Goal: Task Accomplishment & Management: Use online tool/utility

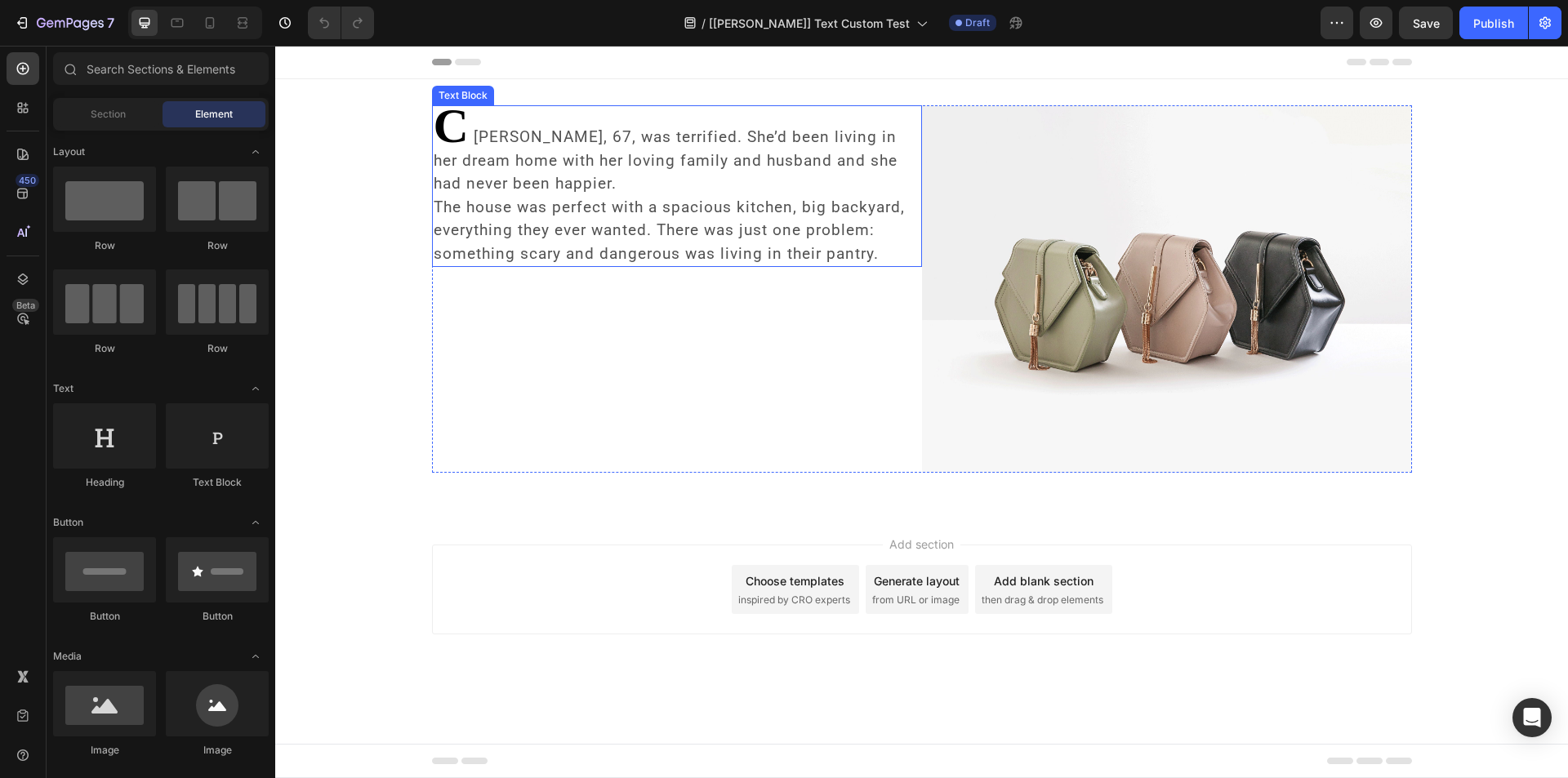
click at [525, 148] on p "C [PERSON_NAME], 67, was terrified. She’d been living in her dream home with he…" at bounding box center [676, 186] width 487 height 158
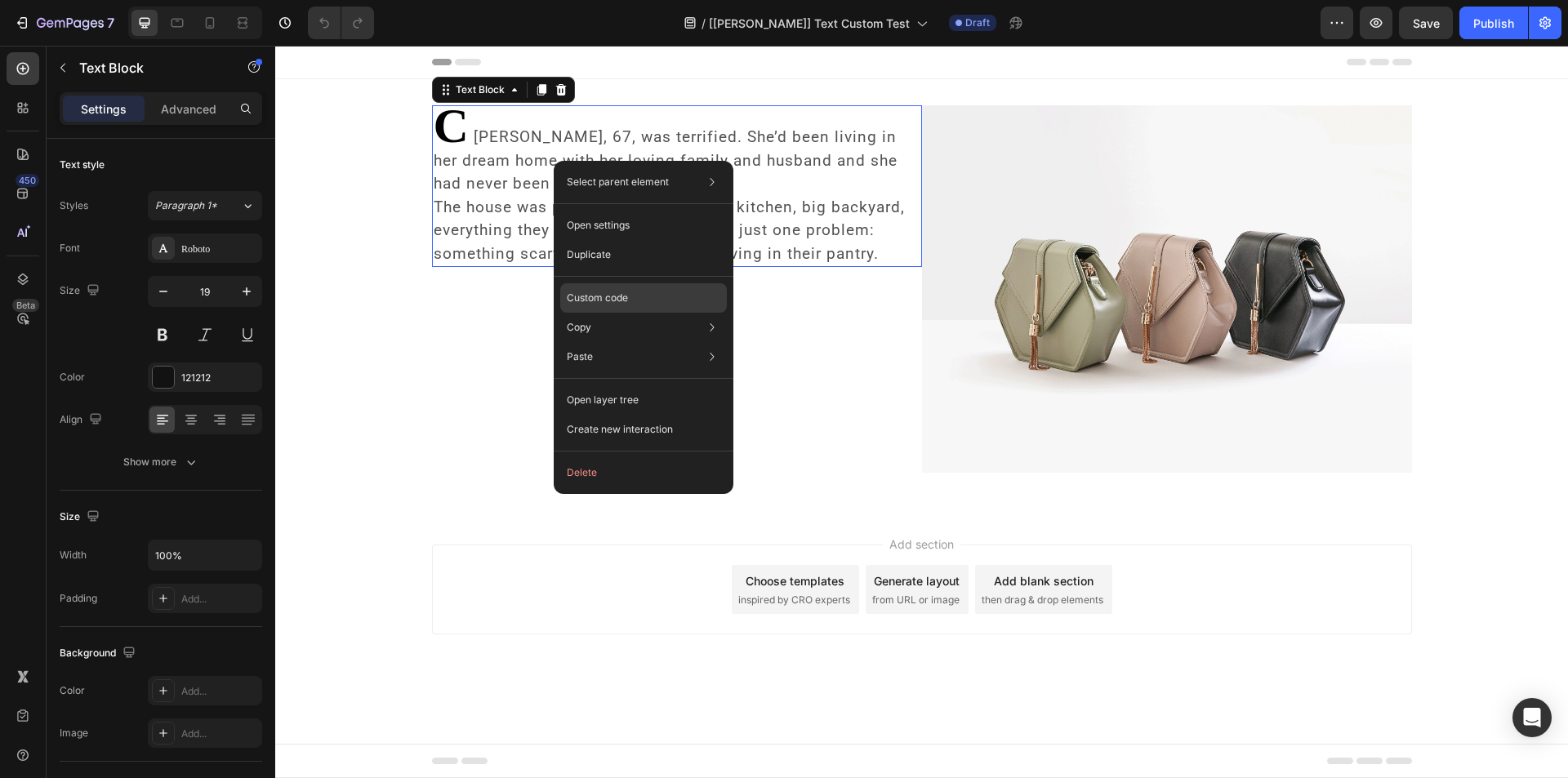
click at [619, 298] on p "Custom code" at bounding box center [597, 298] width 62 height 15
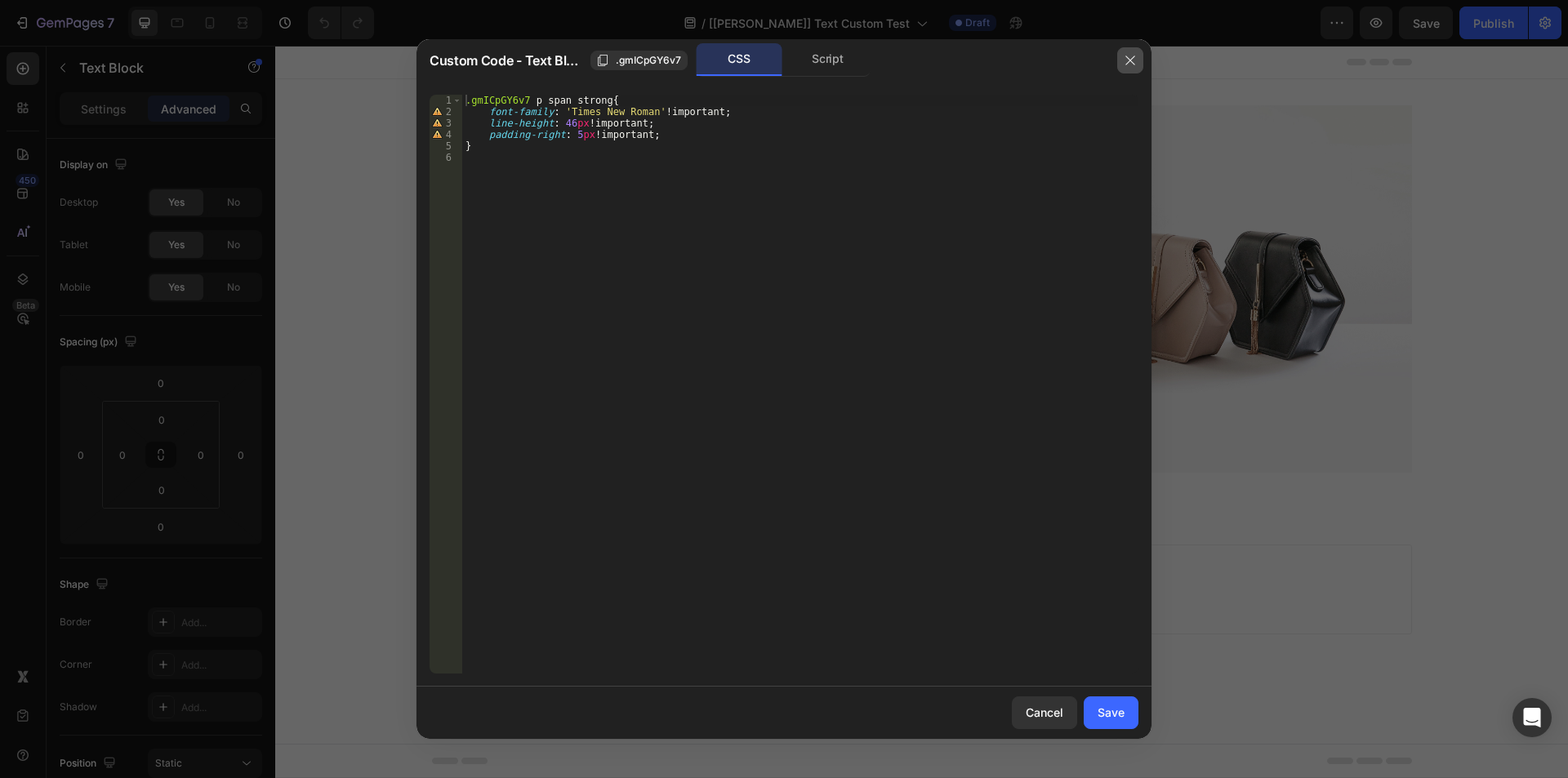
drag, startPoint x: 1131, startPoint y: 62, endPoint x: 780, endPoint y: 34, distance: 352.1
click at [1131, 62] on icon "button" at bounding box center [1130, 60] width 9 height 9
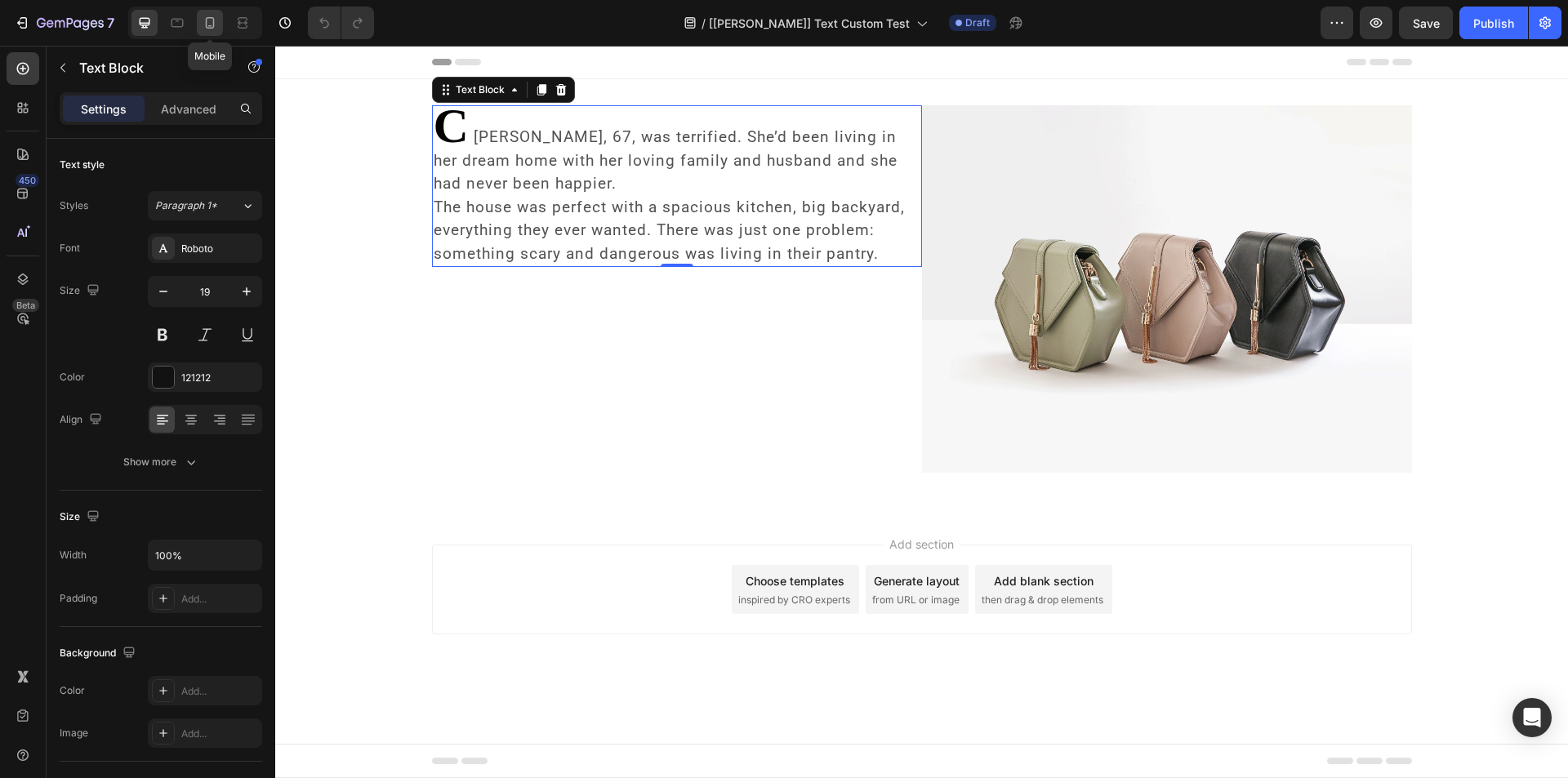
click at [205, 19] on icon at bounding box center [210, 23] width 17 height 17
type input "14"
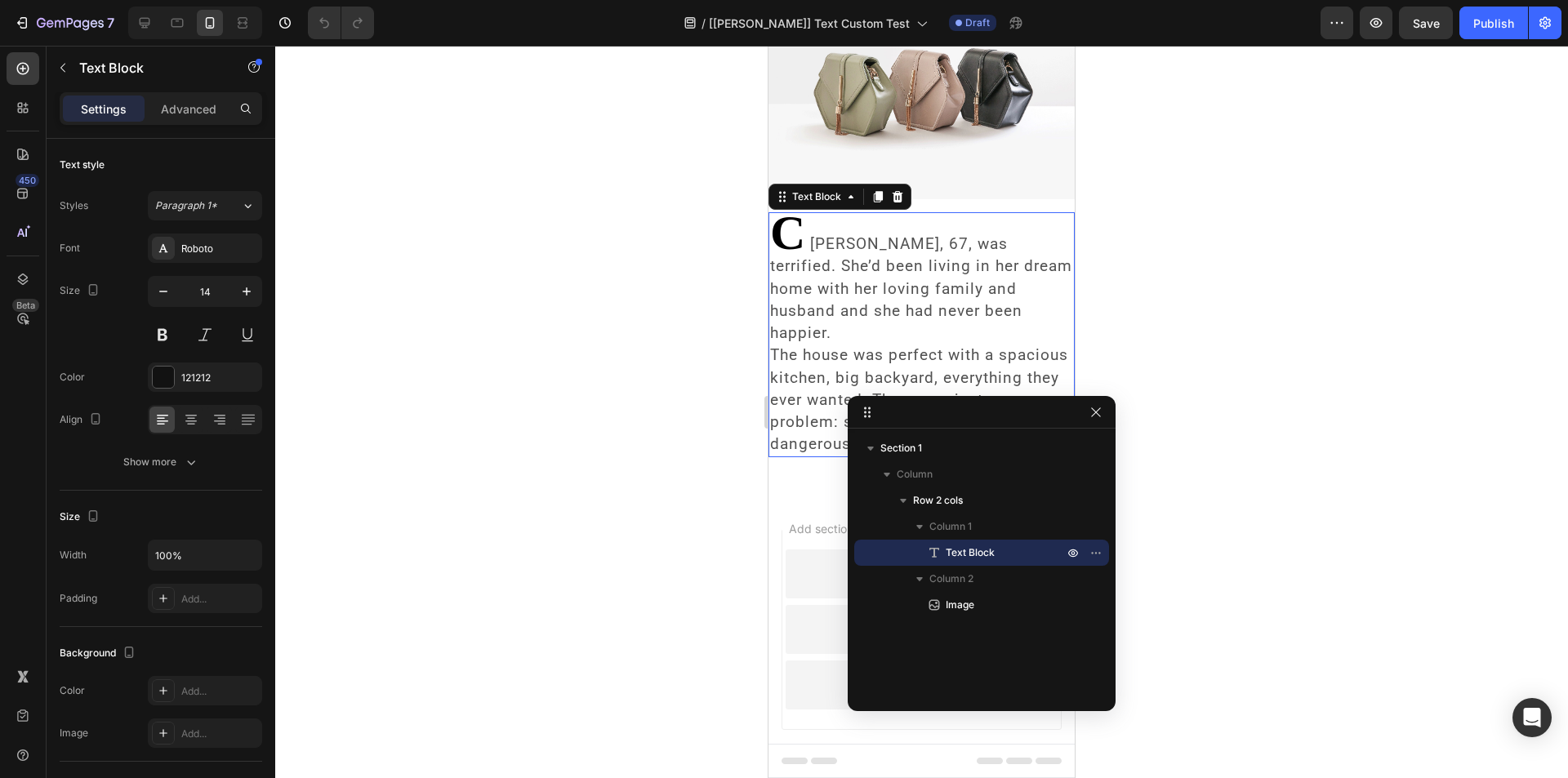
scroll to position [156, 0]
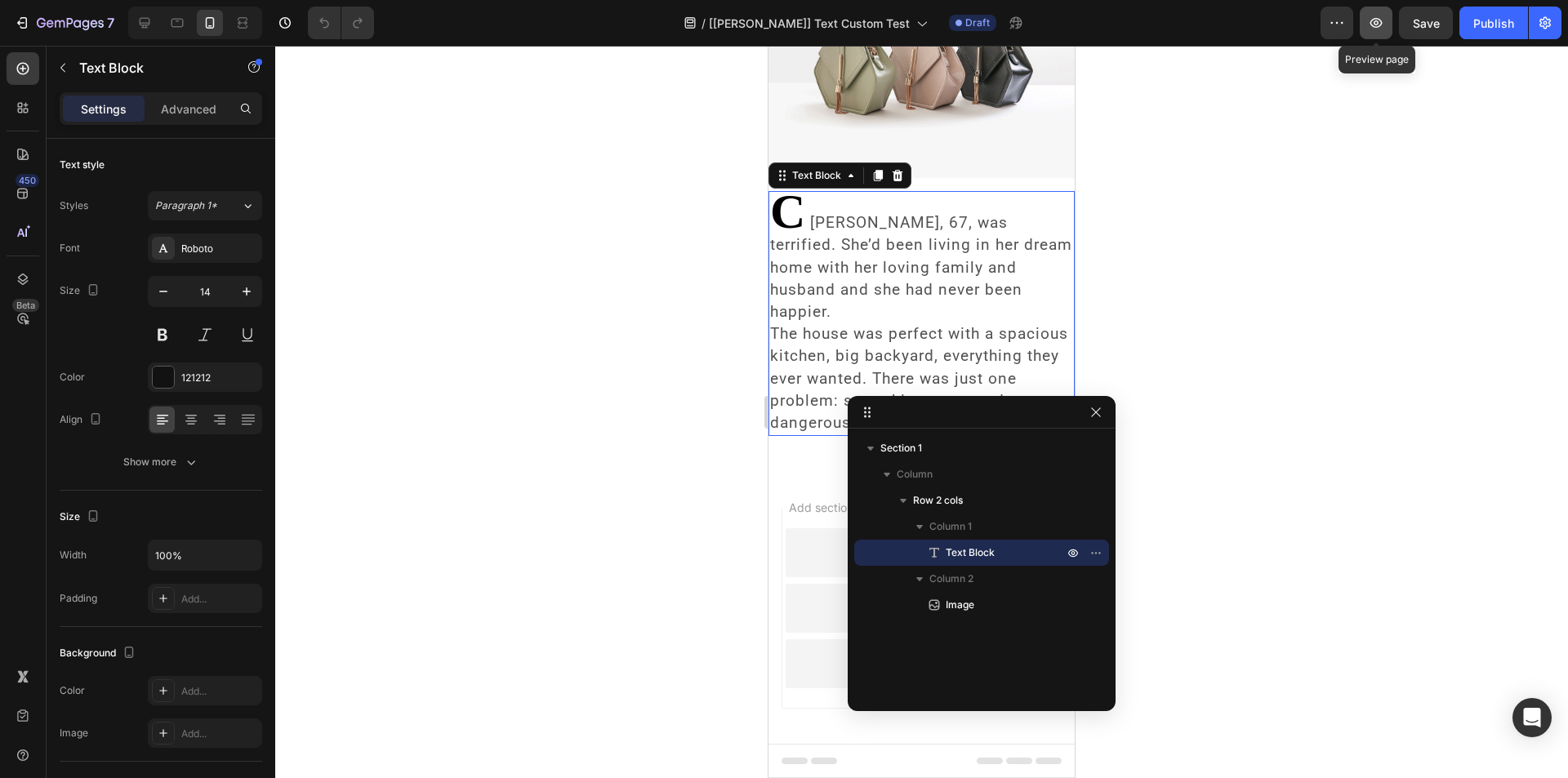
click at [1386, 19] on button "button" at bounding box center [1375, 22] width 32 height 32
click at [1378, 19] on icon "button" at bounding box center [1376, 23] width 17 height 17
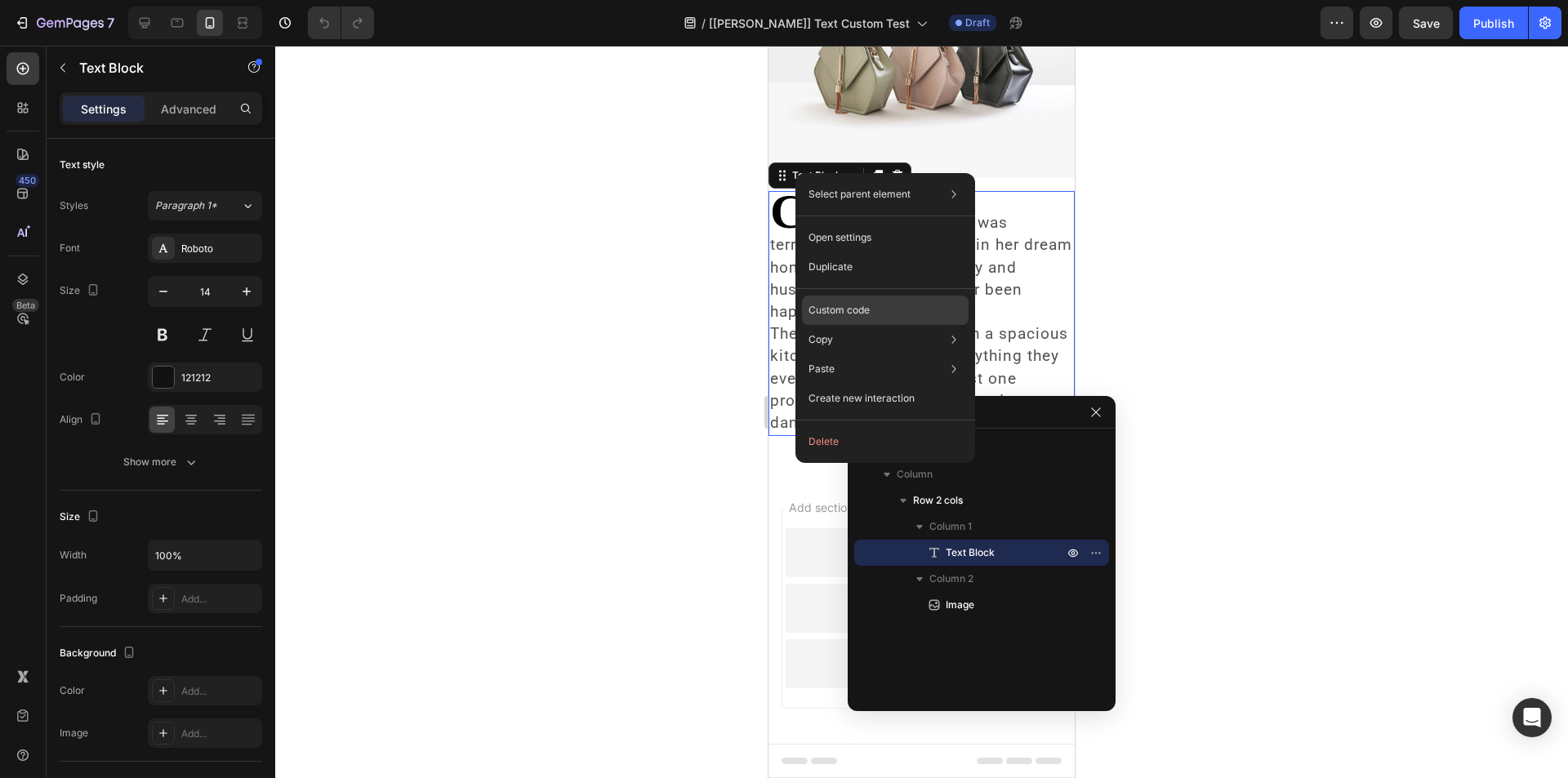
click at [853, 312] on p "Custom code" at bounding box center [838, 310] width 62 height 15
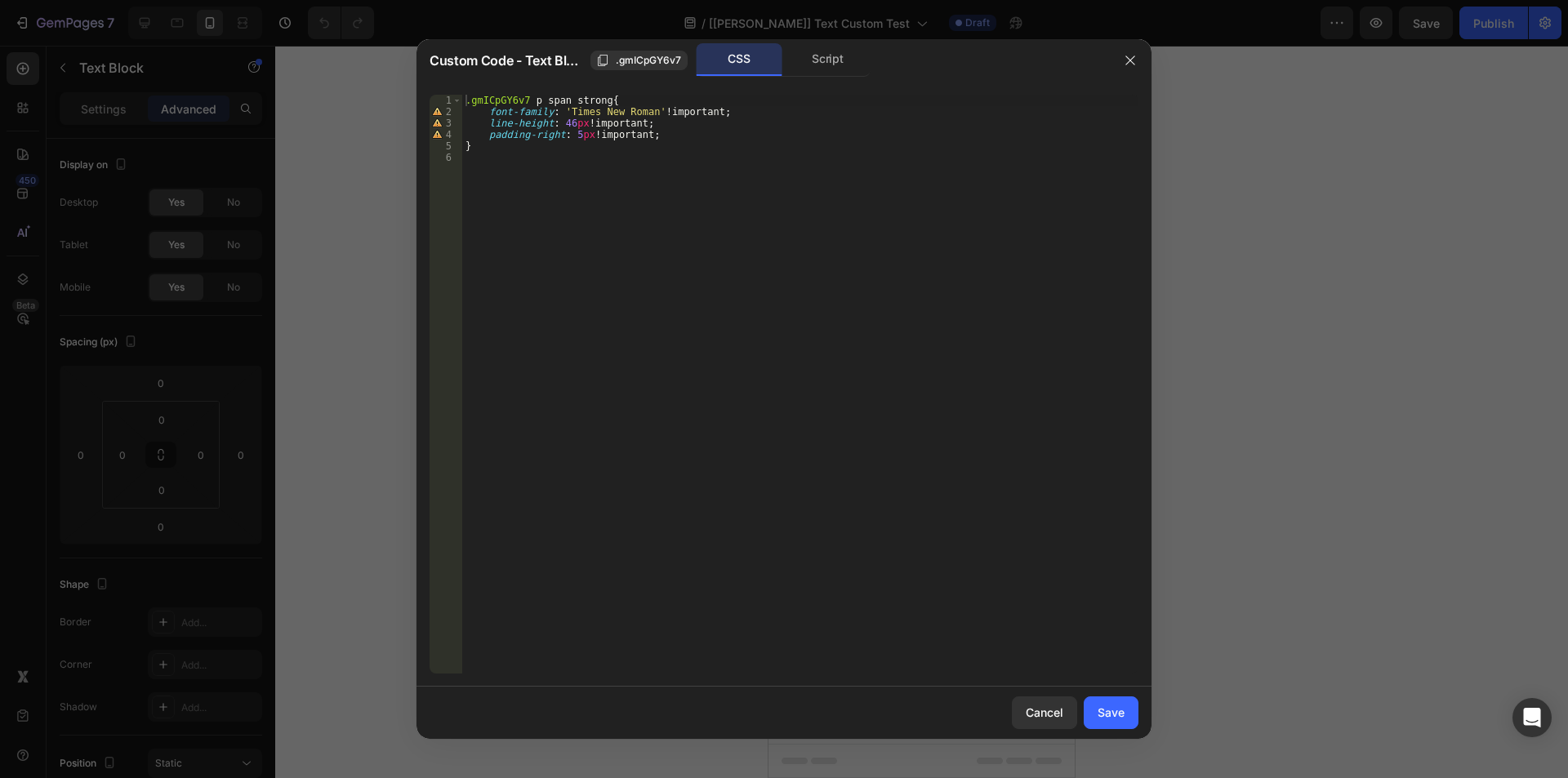
click at [1139, 56] on button "button" at bounding box center [1130, 60] width 26 height 26
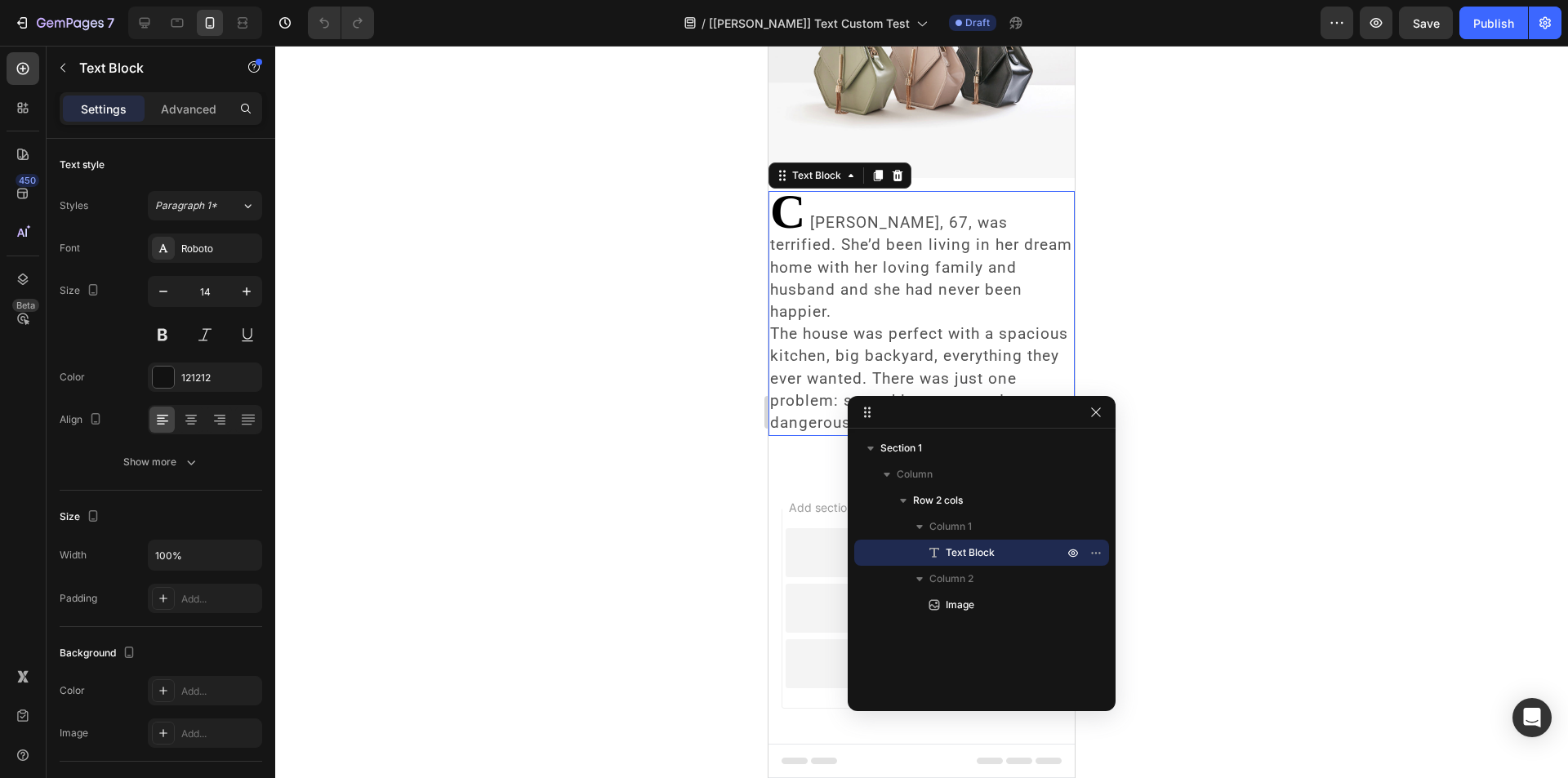
click at [792, 207] on strong "C" at bounding box center [790, 212] width 40 height 54
click at [1095, 416] on icon "button" at bounding box center [1096, 412] width 13 height 13
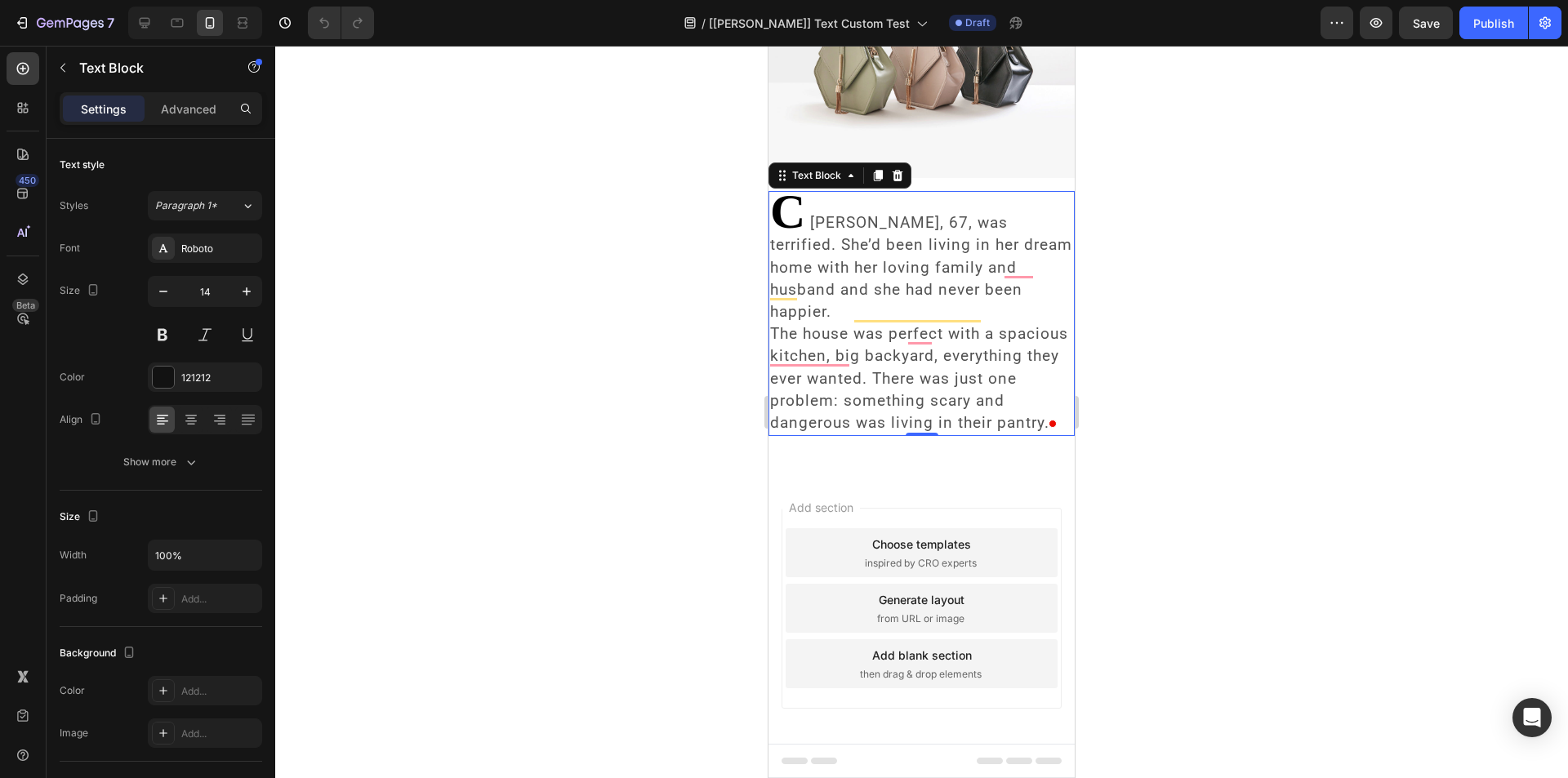
click at [803, 199] on strong "C" at bounding box center [790, 212] width 40 height 54
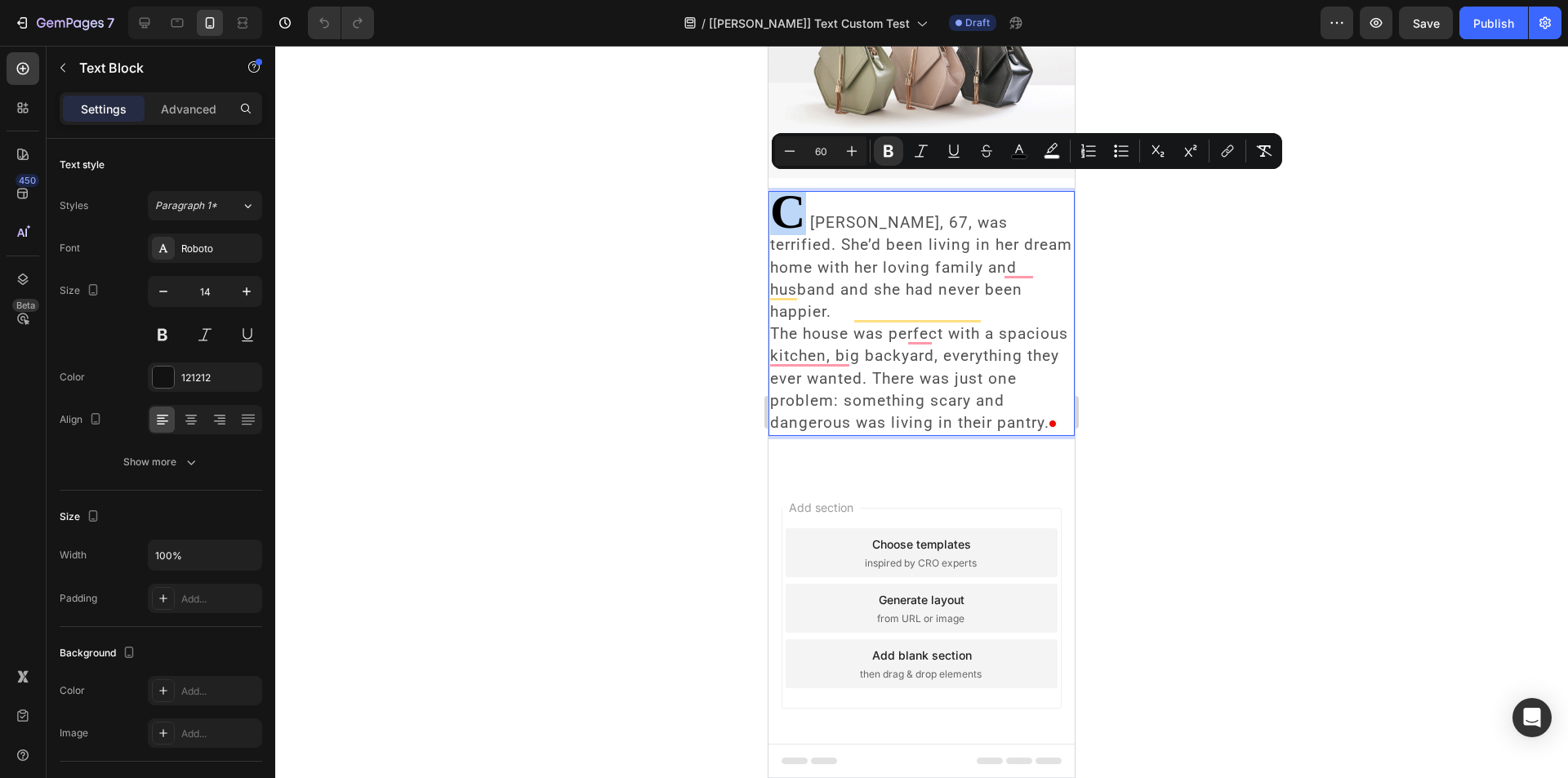
drag, startPoint x: 801, startPoint y: 200, endPoint x: 770, endPoint y: 195, distance: 31.4
click at [770, 195] on strong "C" at bounding box center [790, 212] width 40 height 54
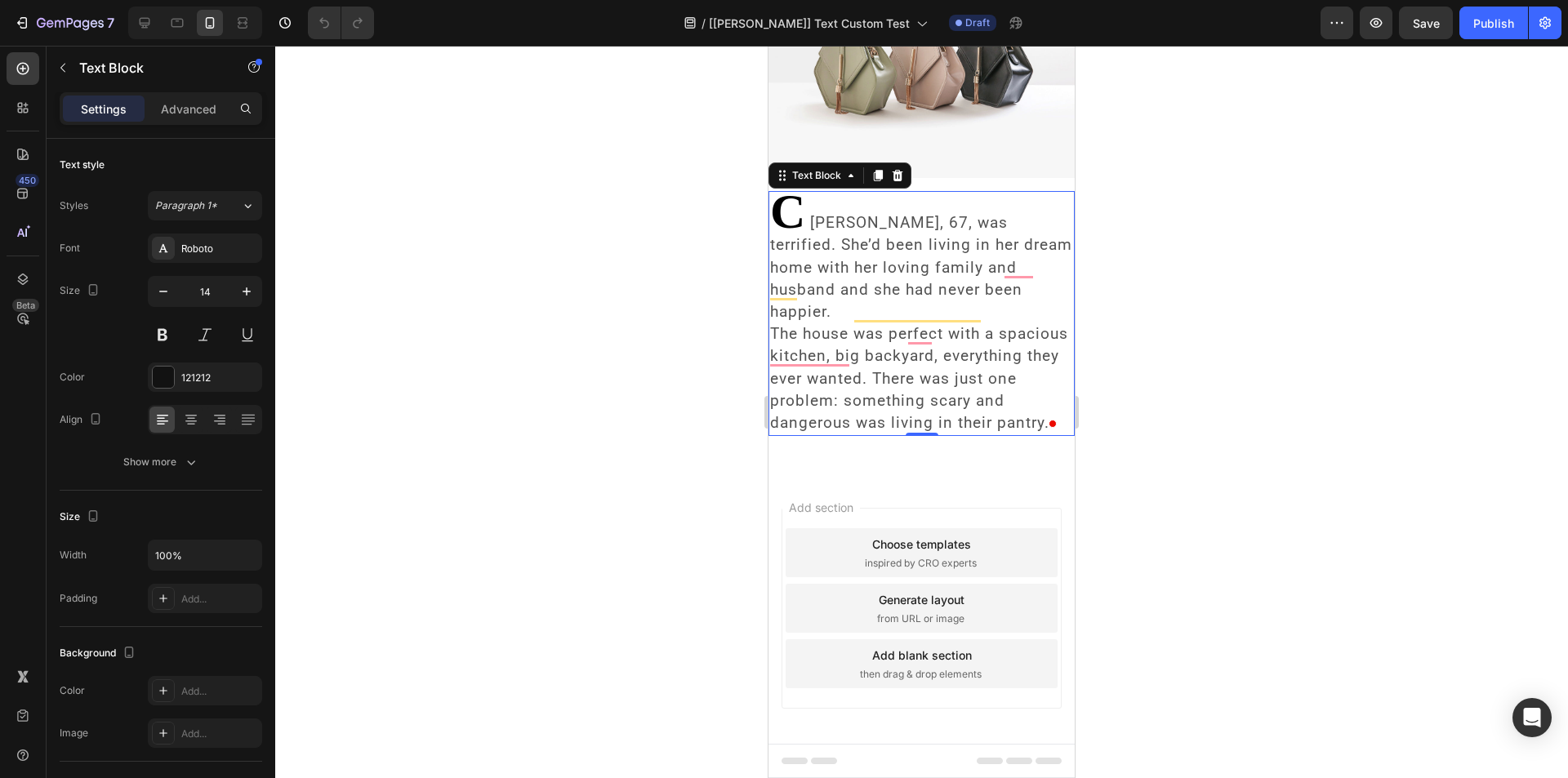
drag, startPoint x: 45, startPoint y: 154, endPoint x: 667, endPoint y: 360, distance: 655.2
click at [667, 360] on div at bounding box center [921, 412] width 1293 height 732
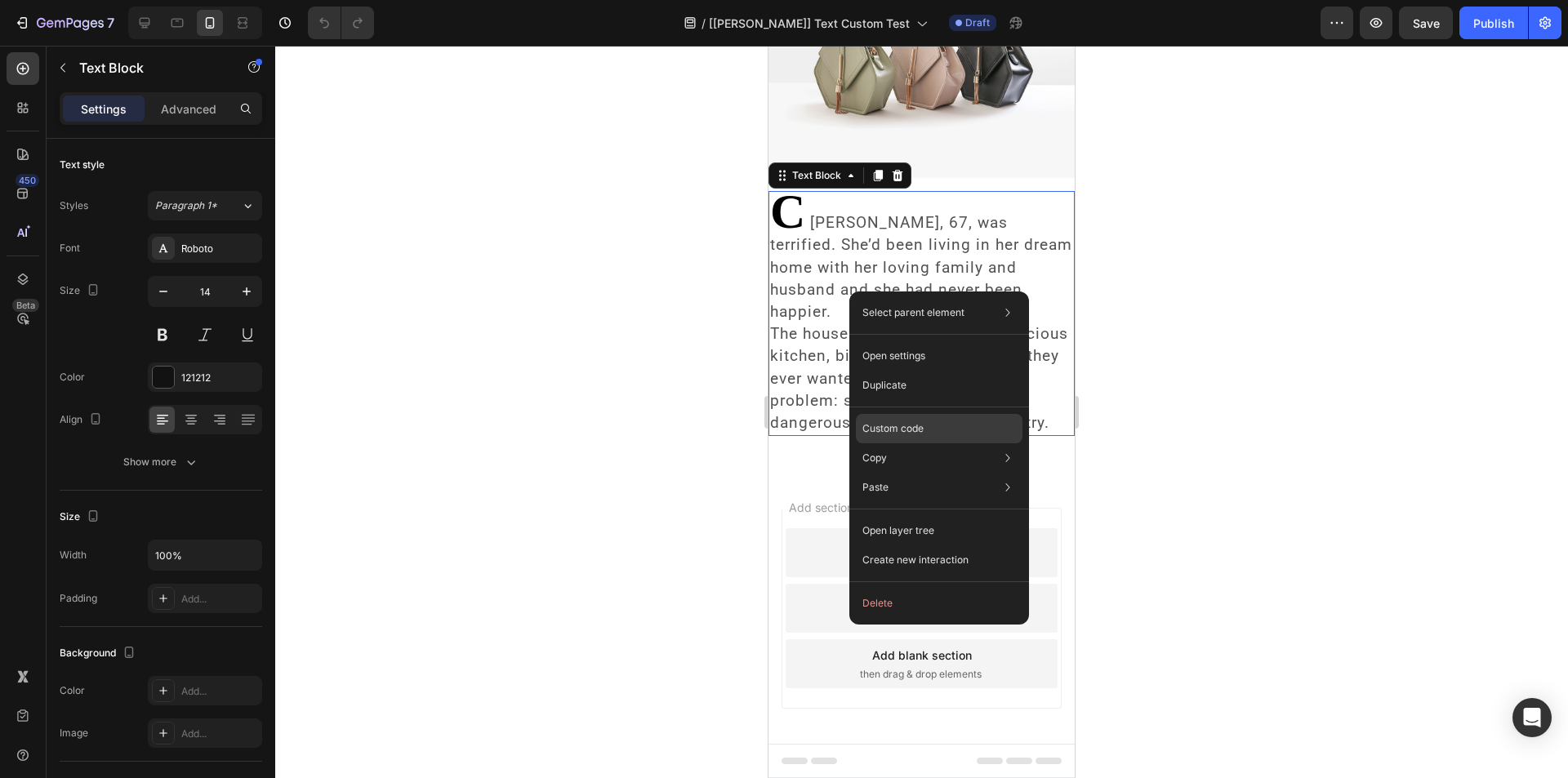
click at [924, 428] on div "Custom code" at bounding box center [939, 429] width 167 height 29
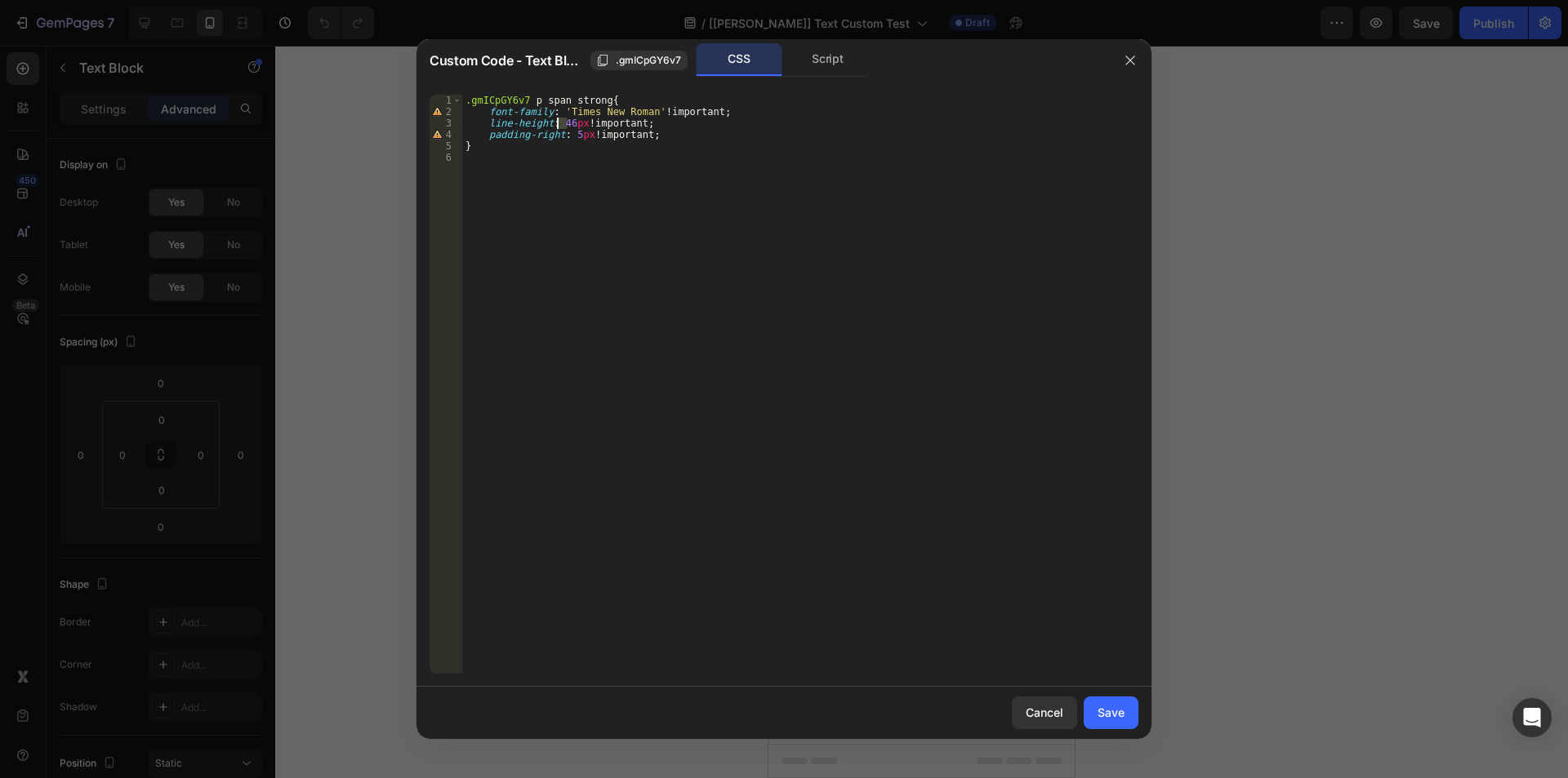
drag, startPoint x: 568, startPoint y: 122, endPoint x: 558, endPoint y: 127, distance: 11.2
click at [558, 127] on div ".gmICpGY6v7 p span strong { font-family : ' Times New Roman ' !important ; line…" at bounding box center [800, 395] width 676 height 601
type textarea "line-height: 65px !important;"
click at [1116, 701] on button "Save" at bounding box center [1110, 712] width 54 height 32
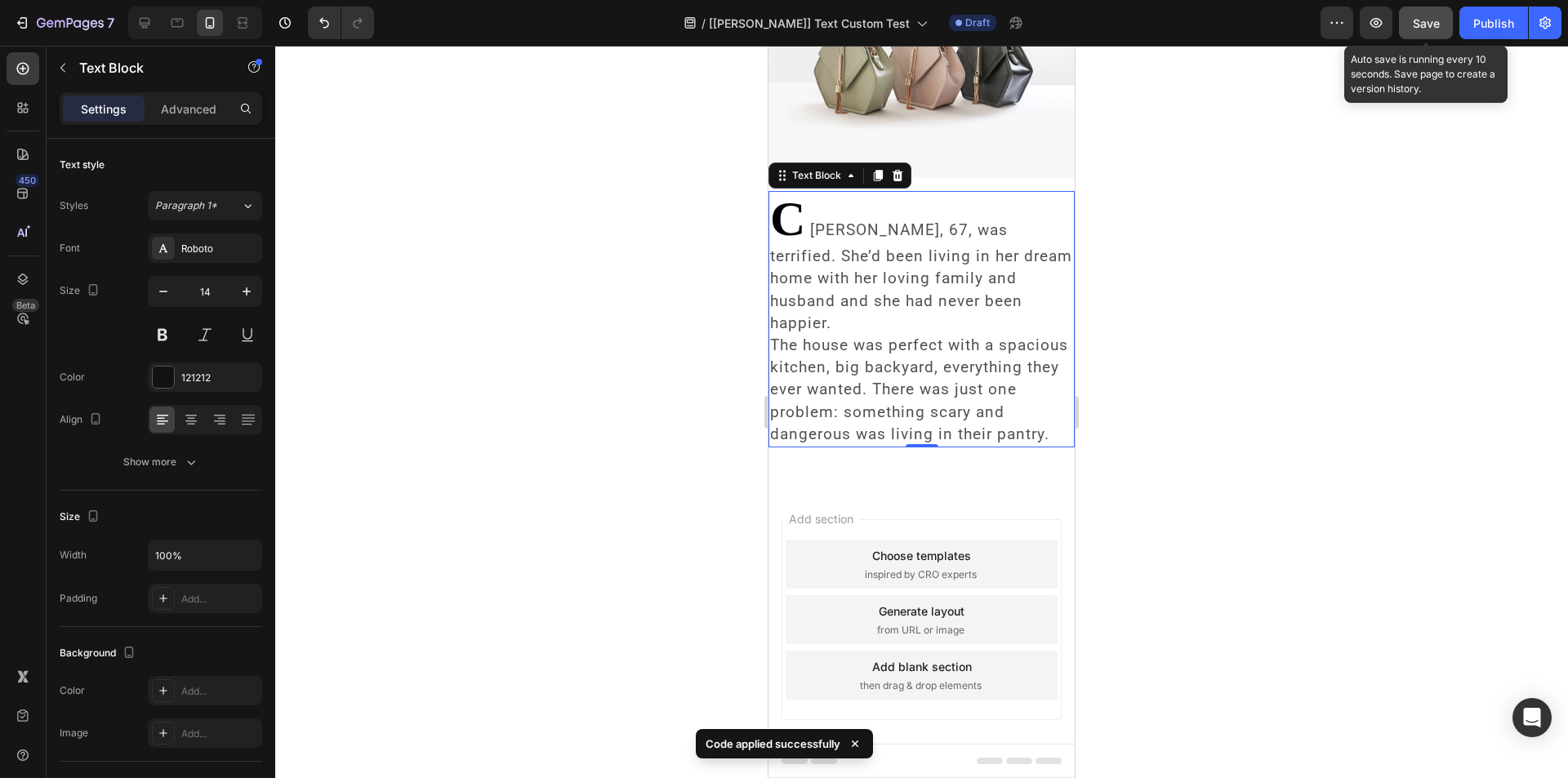
click at [1428, 17] on span "Save" at bounding box center [1425, 23] width 27 height 14
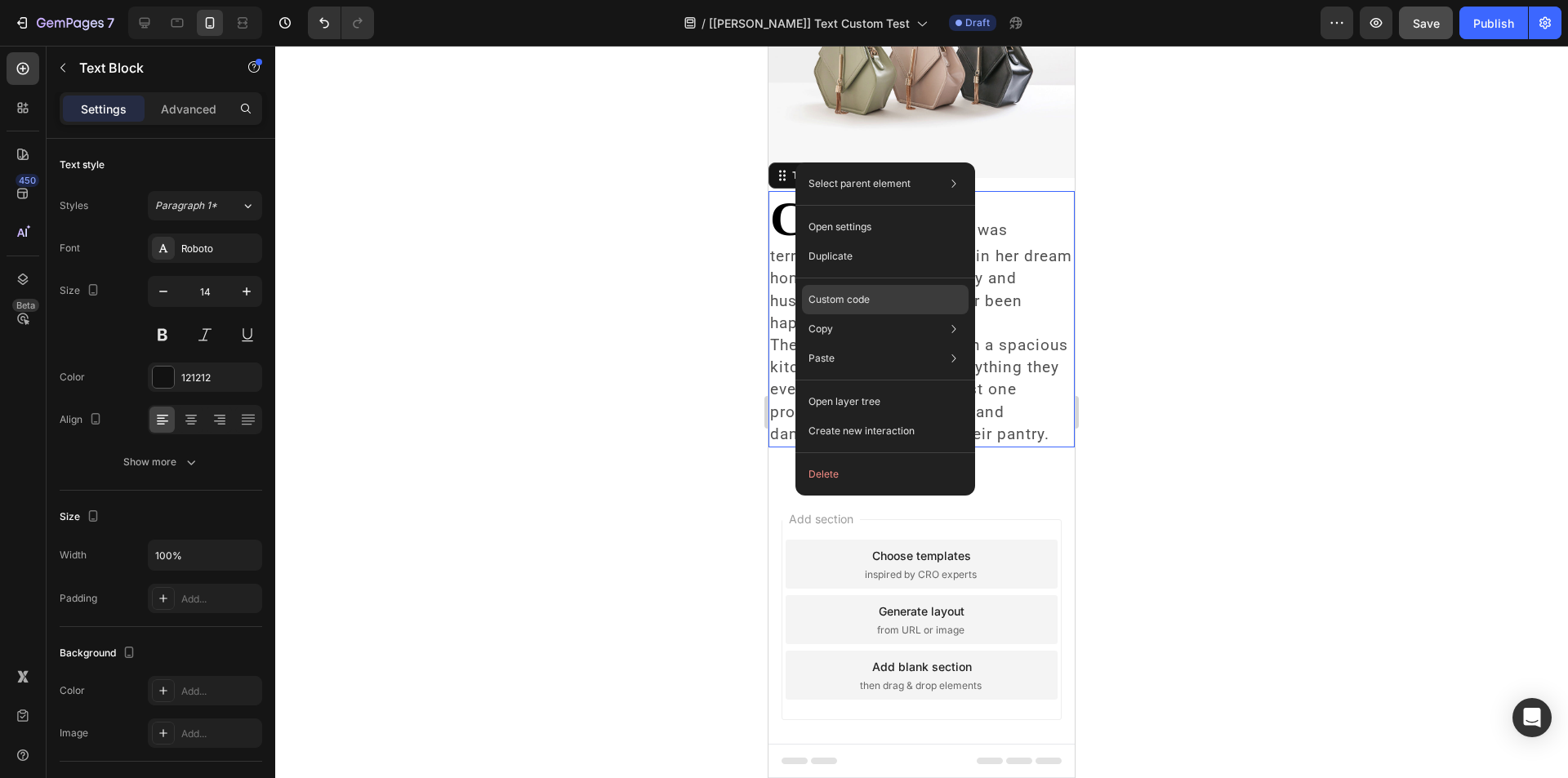
click at [833, 290] on div "Custom code" at bounding box center [884, 300] width 167 height 29
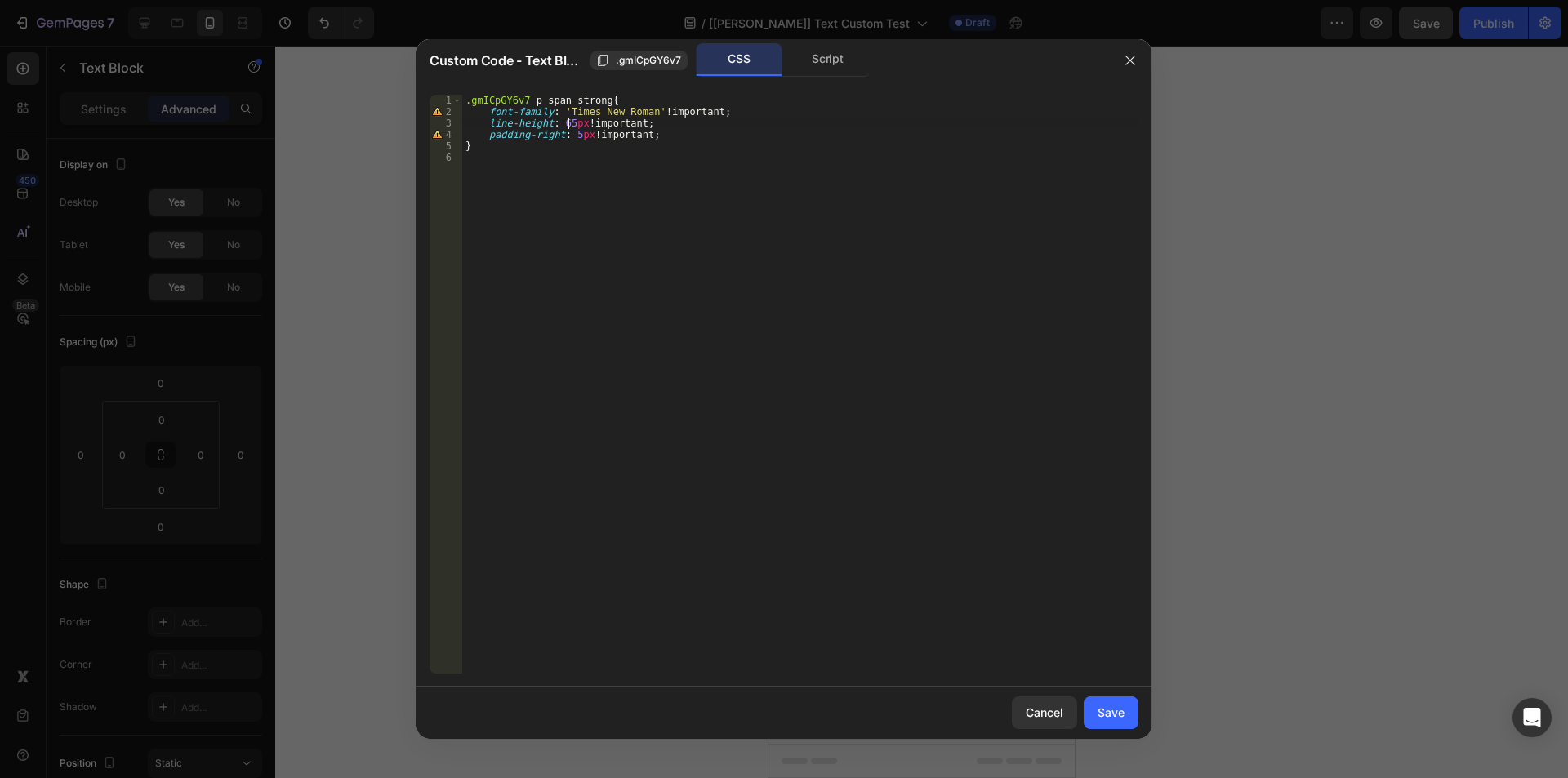
click at [566, 126] on div ".gmICpGY6v7 p span strong { font-family : ' Times New Roman ' !important ; line…" at bounding box center [800, 395] width 676 height 601
type textarea "line-height: 60px !important;"
click at [783, 386] on div ".gmICpGY6v7 p span strong { font-family : ' Times New Roman ' !important ; line…" at bounding box center [800, 395] width 676 height 601
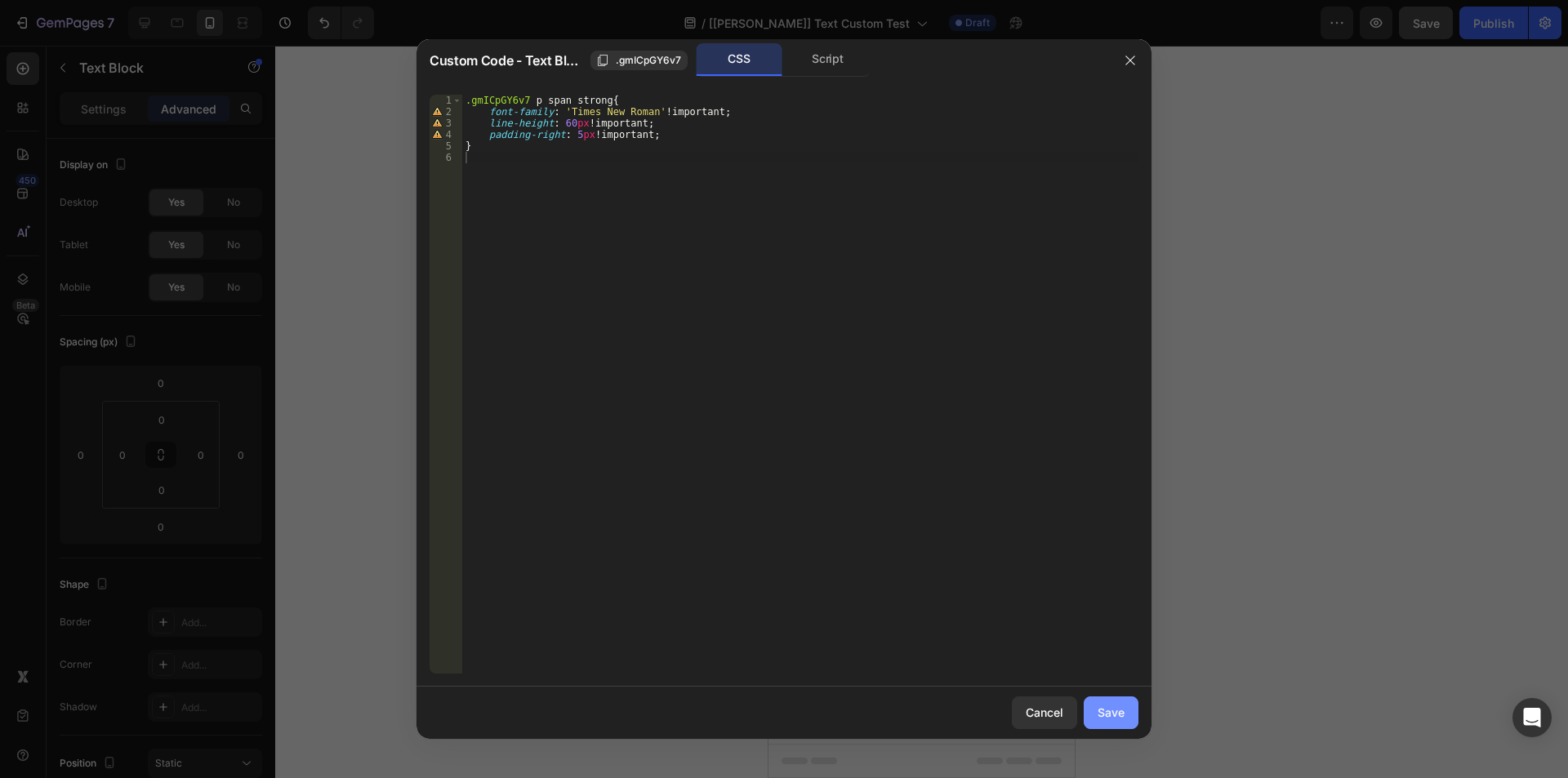
click at [1108, 708] on div "Save" at bounding box center [1111, 712] width 27 height 17
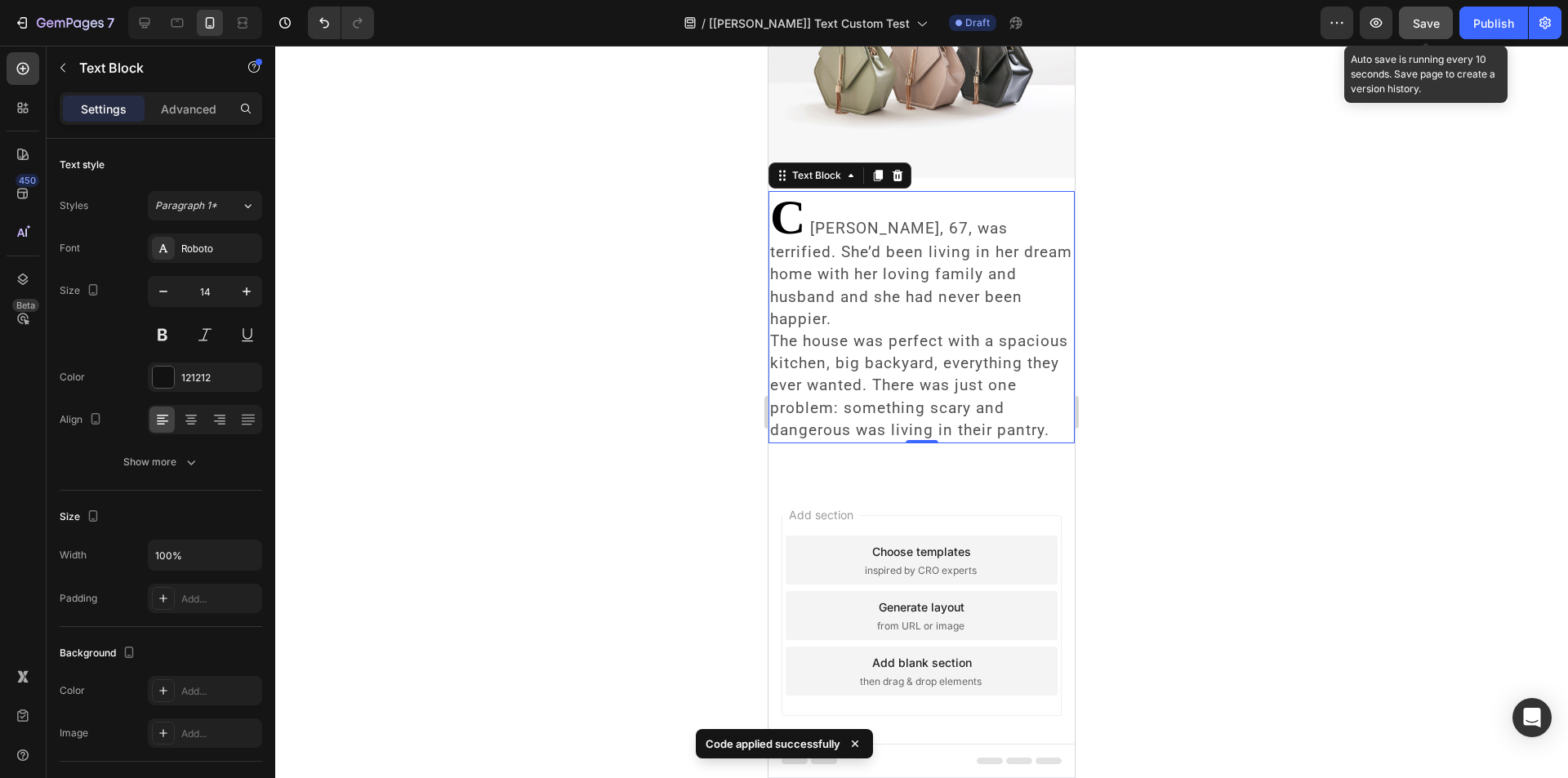
click at [1414, 29] on button "Save" at bounding box center [1425, 22] width 54 height 32
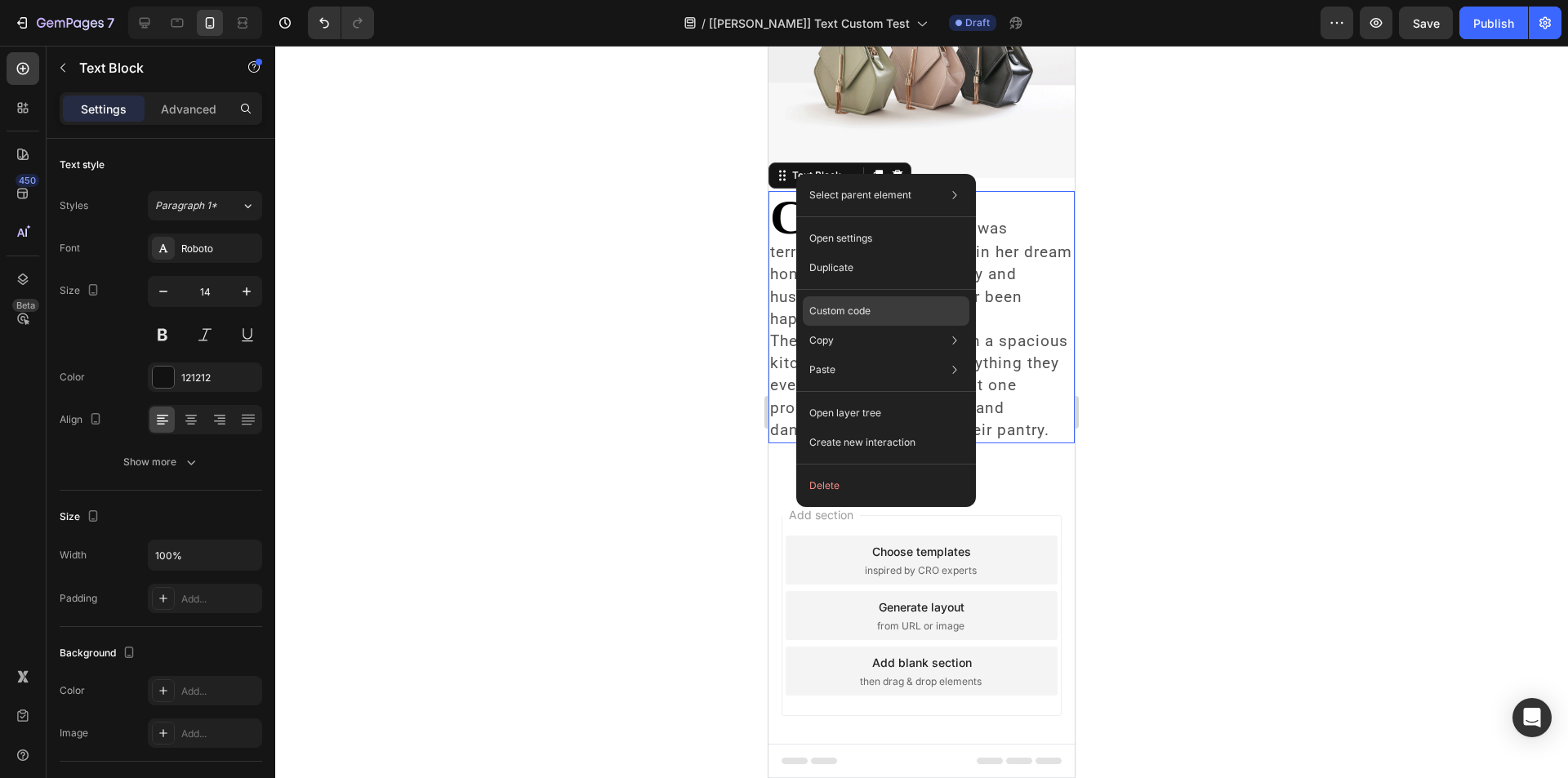
click at [847, 315] on p "Custom code" at bounding box center [839, 311] width 62 height 15
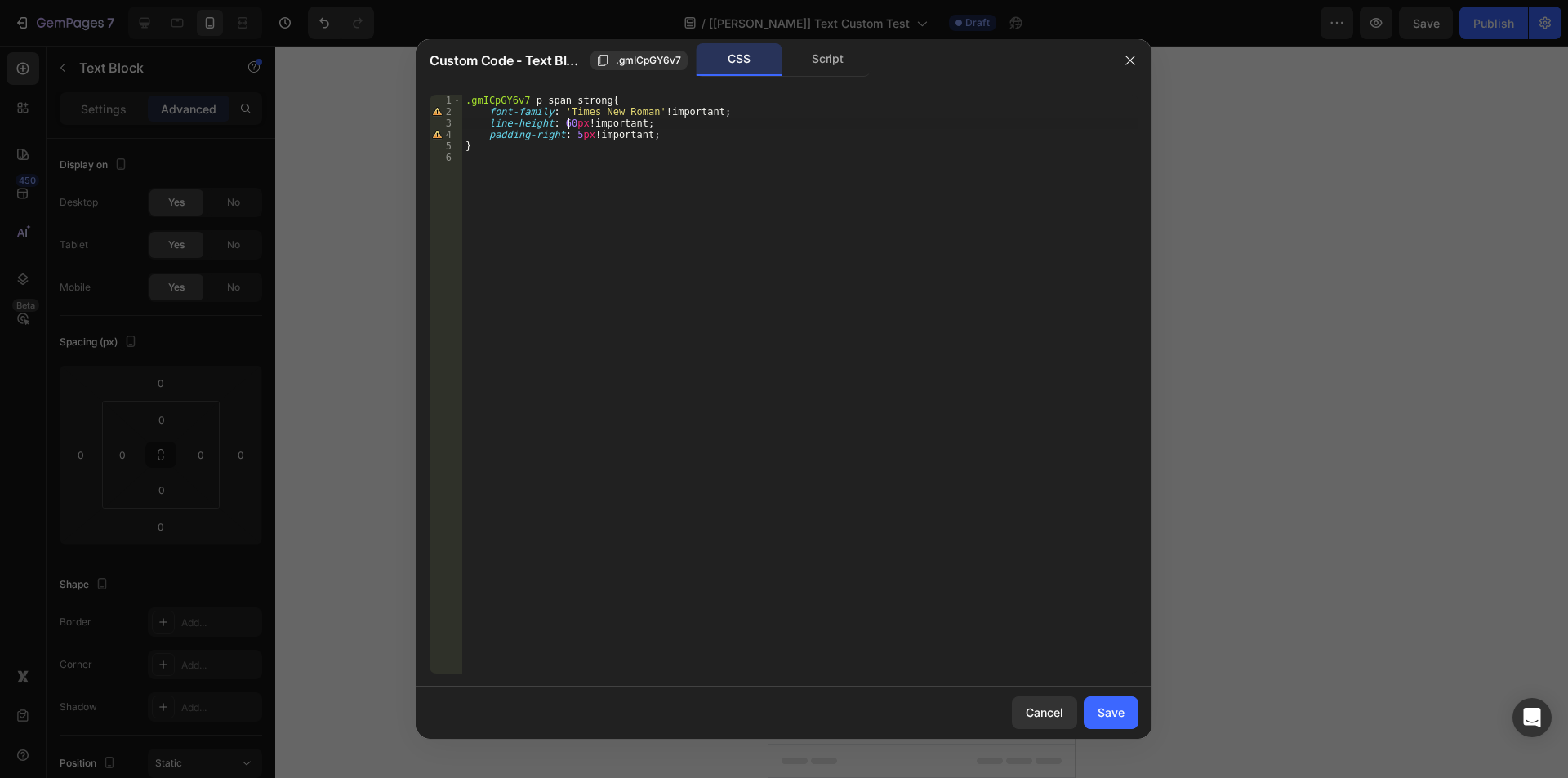
click at [566, 125] on div ".gmICpGY6v7 p span strong { font-family : ' Times New Roman ' !important ; line…" at bounding box center [800, 395] width 676 height 601
type textarea "line-height: 1 !important;"
click at [1118, 712] on div "Save" at bounding box center [1111, 712] width 27 height 17
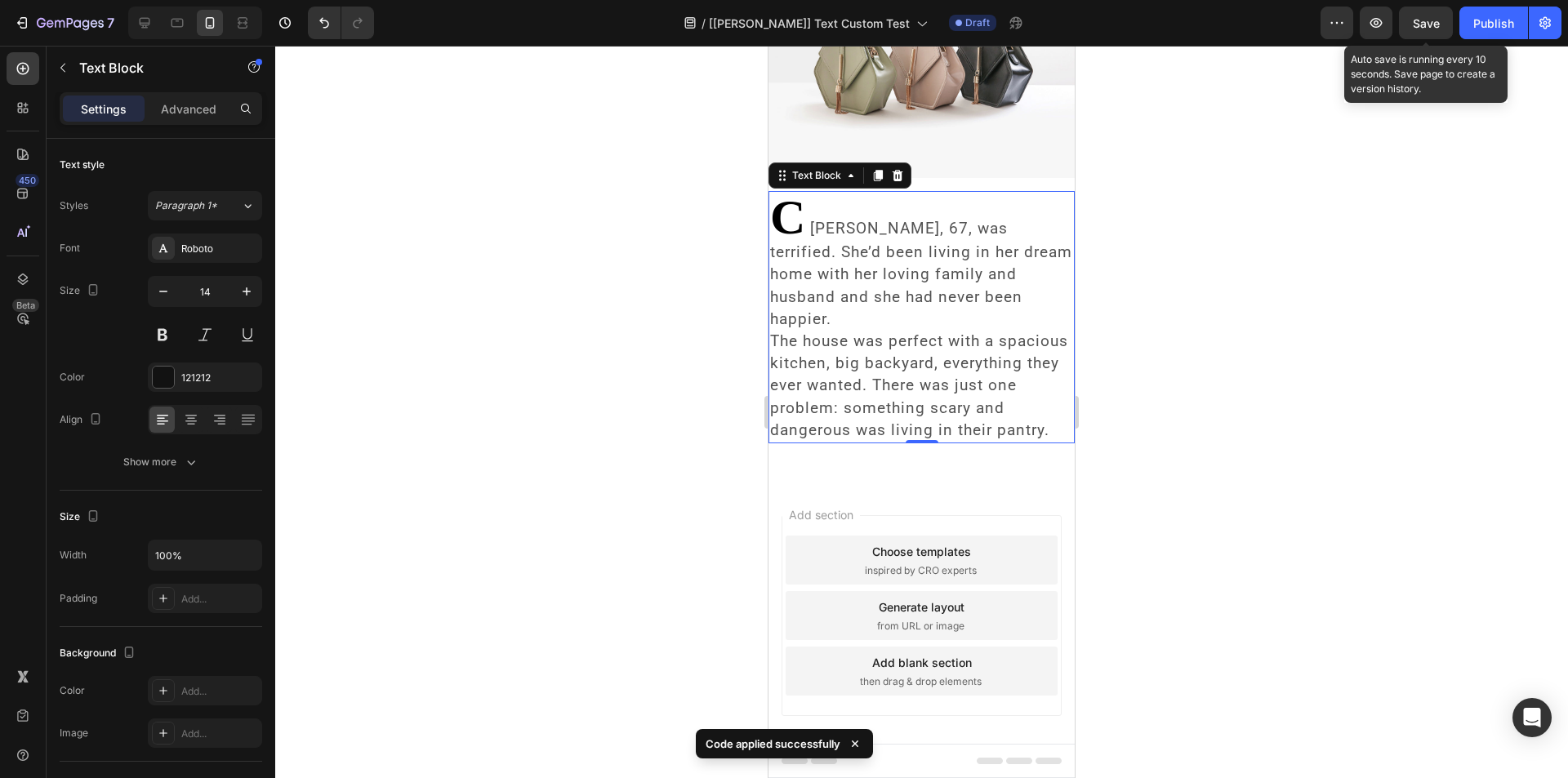
click at [1429, 26] on span "Save" at bounding box center [1425, 23] width 27 height 14
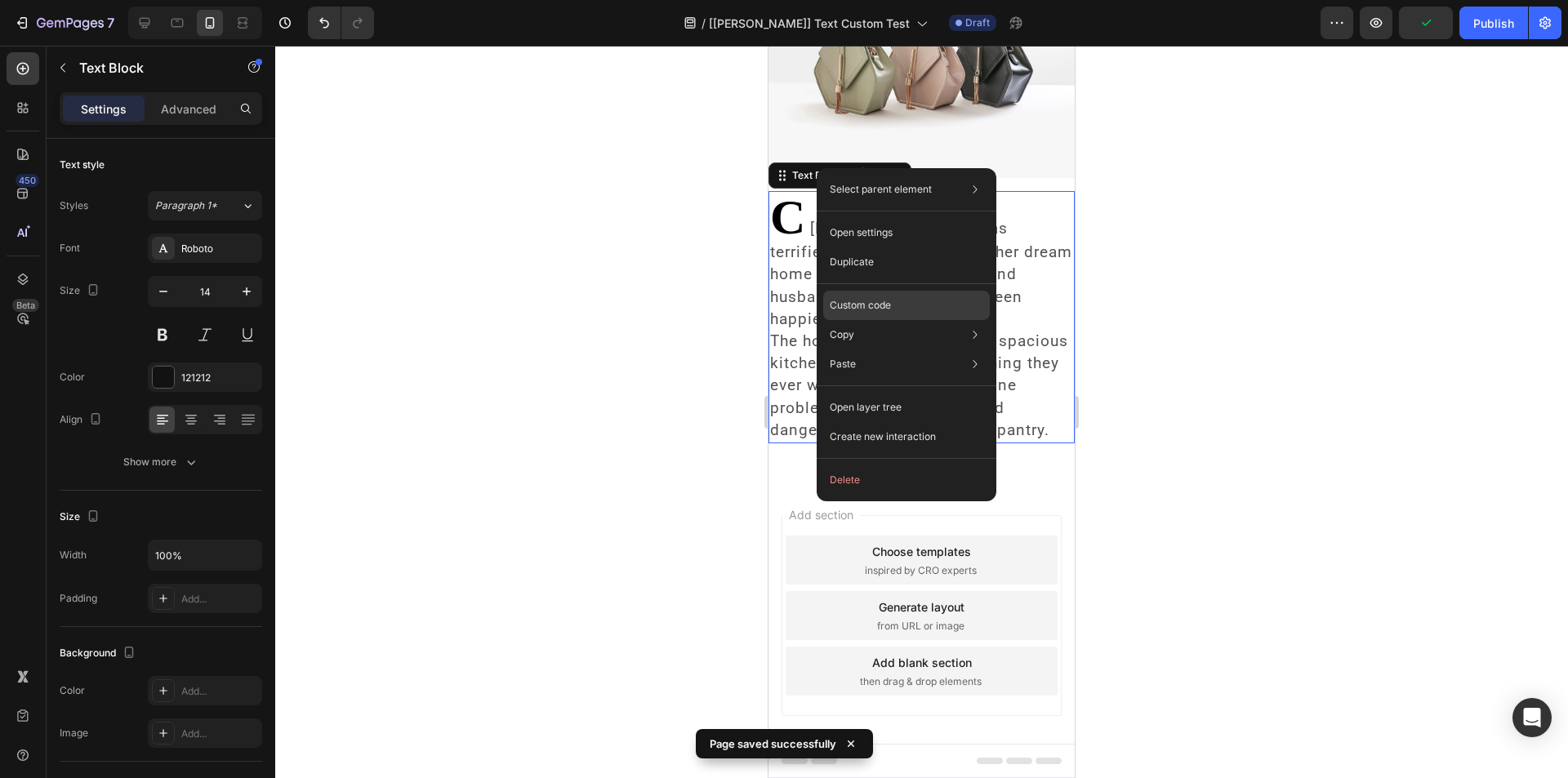
click at [851, 305] on p "Custom code" at bounding box center [859, 305] width 62 height 15
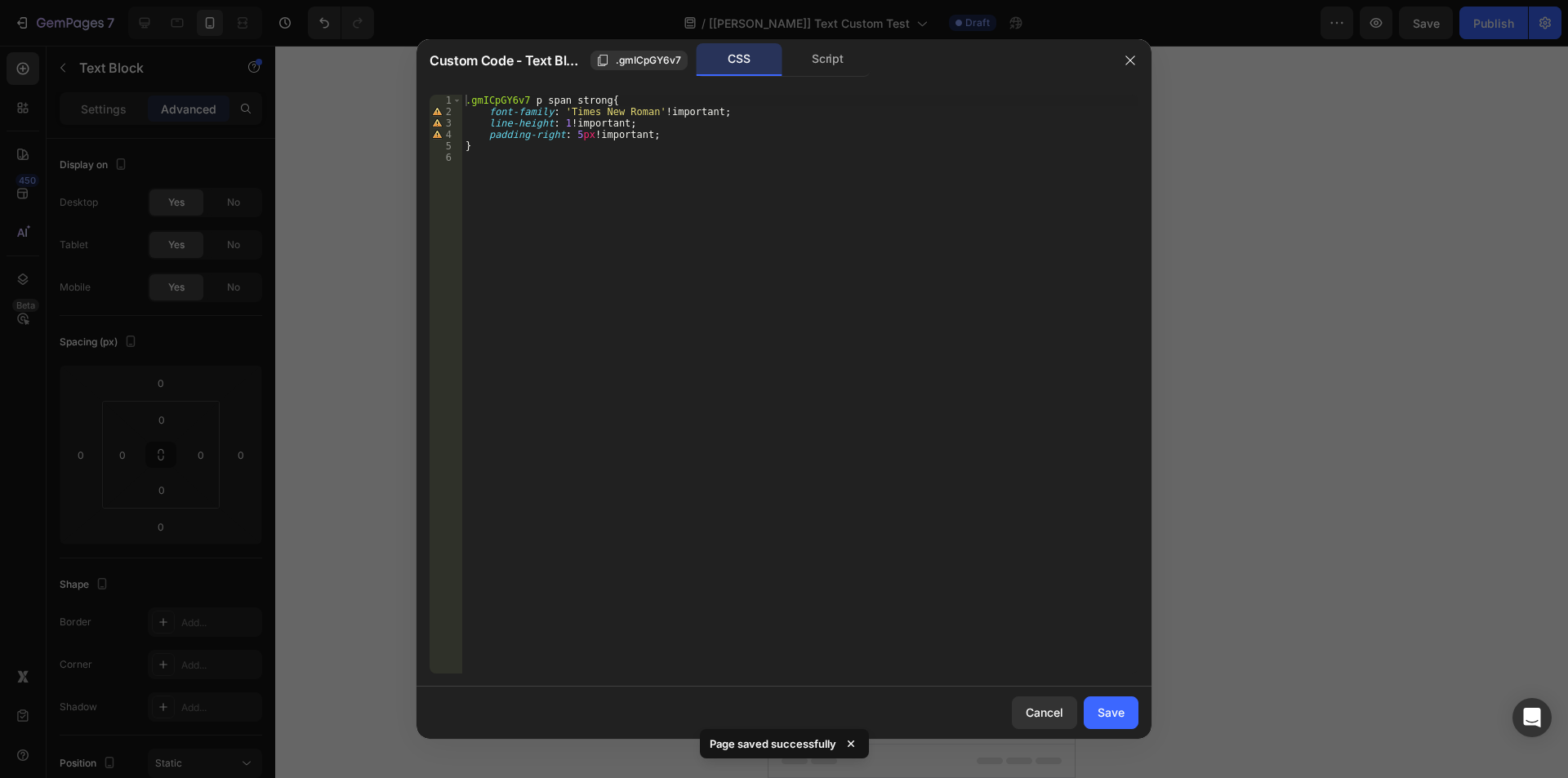
click at [857, 739] on icon at bounding box center [851, 743] width 17 height 17
